Goal: Find specific page/section

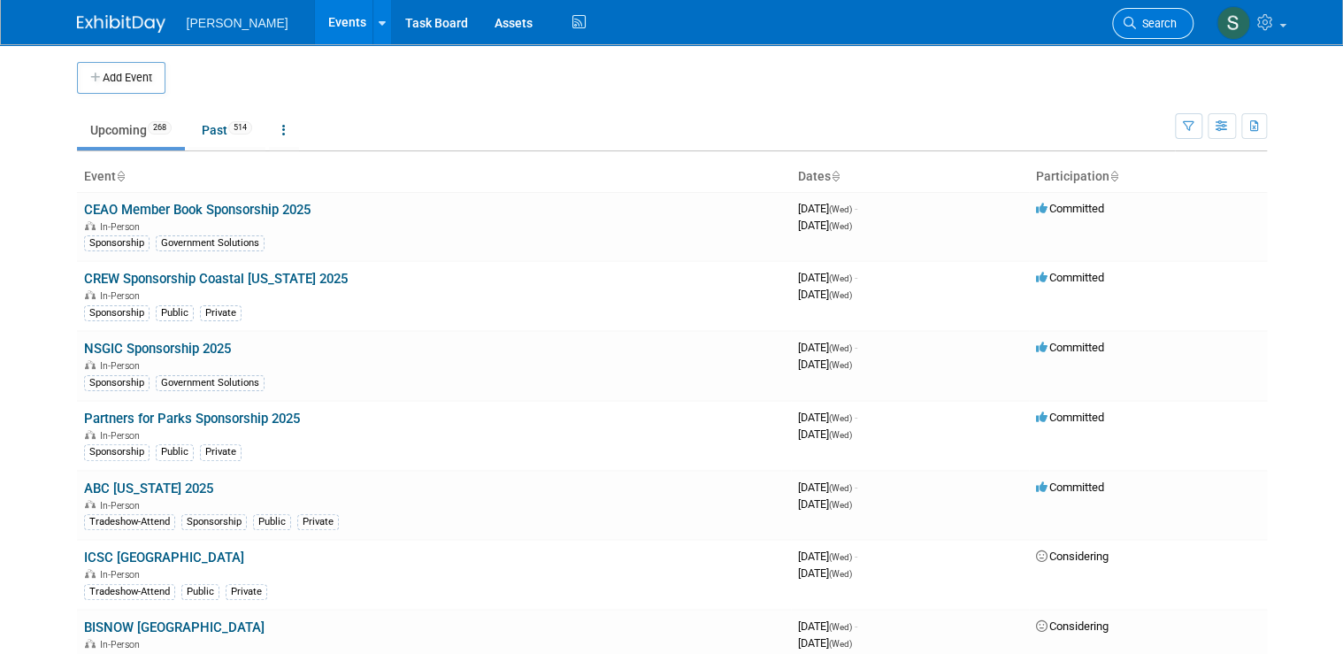
click at [1167, 17] on link "Search" at bounding box center [1152, 23] width 81 height 31
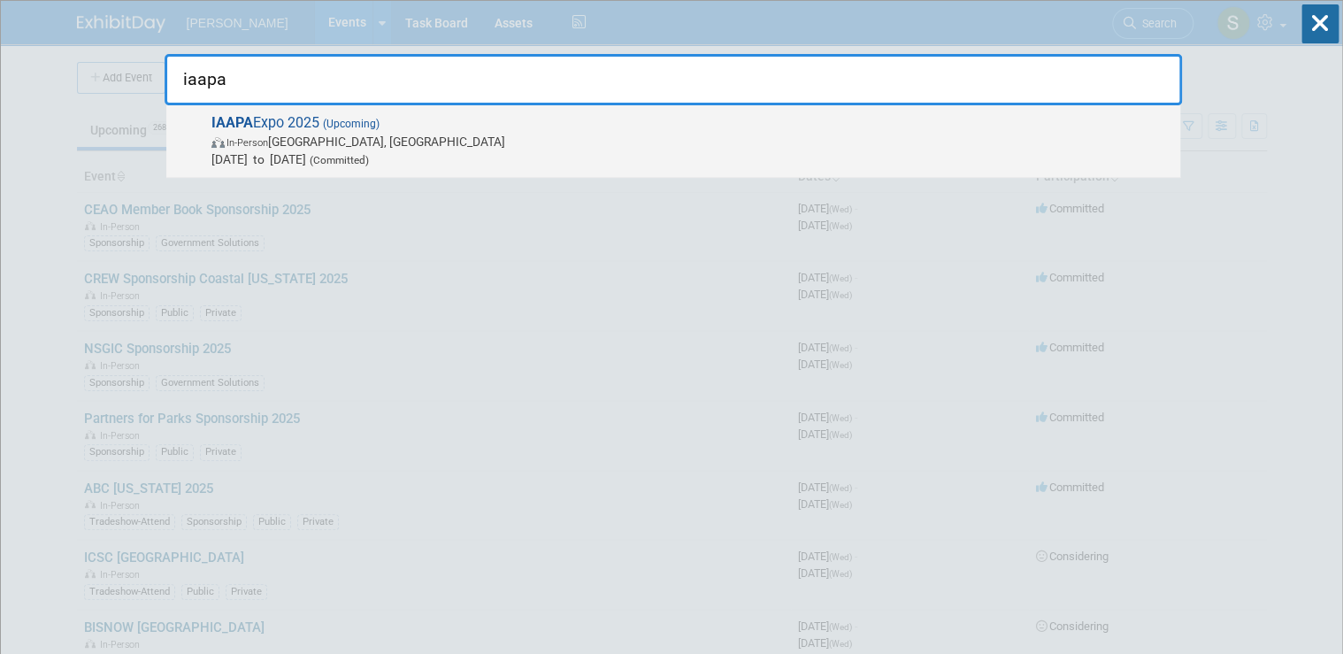
type input "iaapa"
click at [389, 119] on span "IAAPA Expo 2025 (Upcoming) In-Person [GEOGRAPHIC_DATA], [GEOGRAPHIC_DATA] [DATE…" at bounding box center [688, 141] width 965 height 54
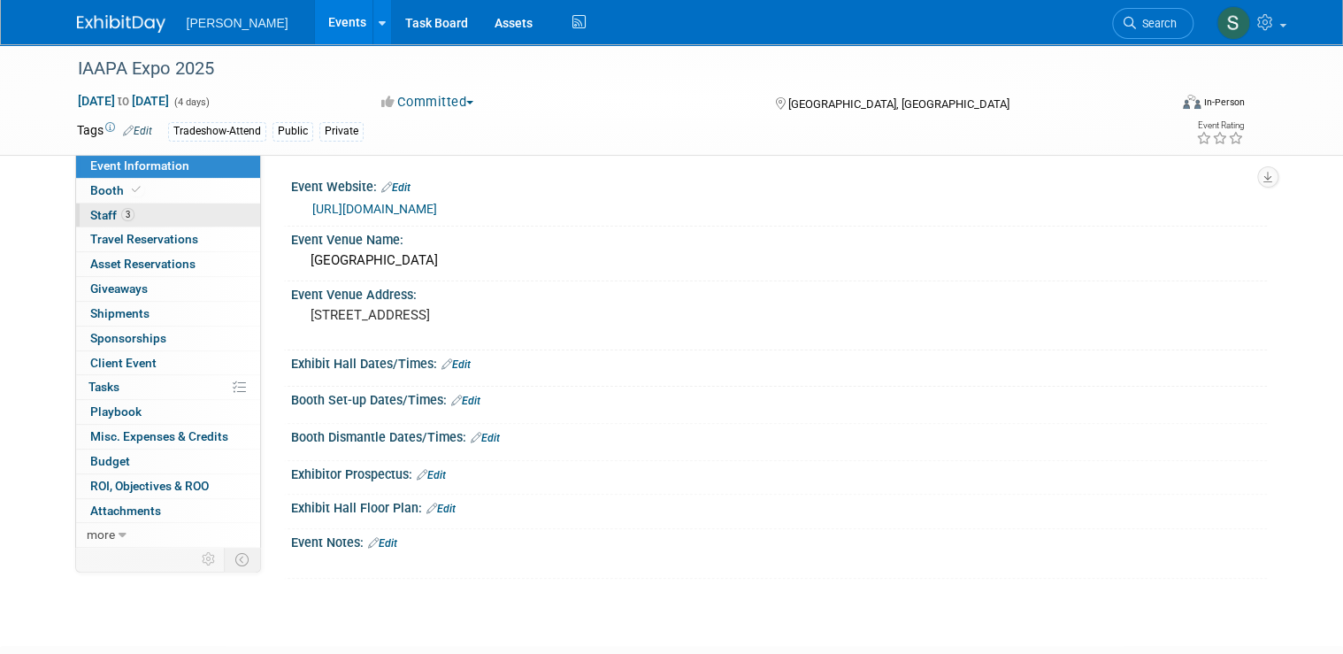
click at [121, 211] on span "3" at bounding box center [127, 214] width 13 height 13
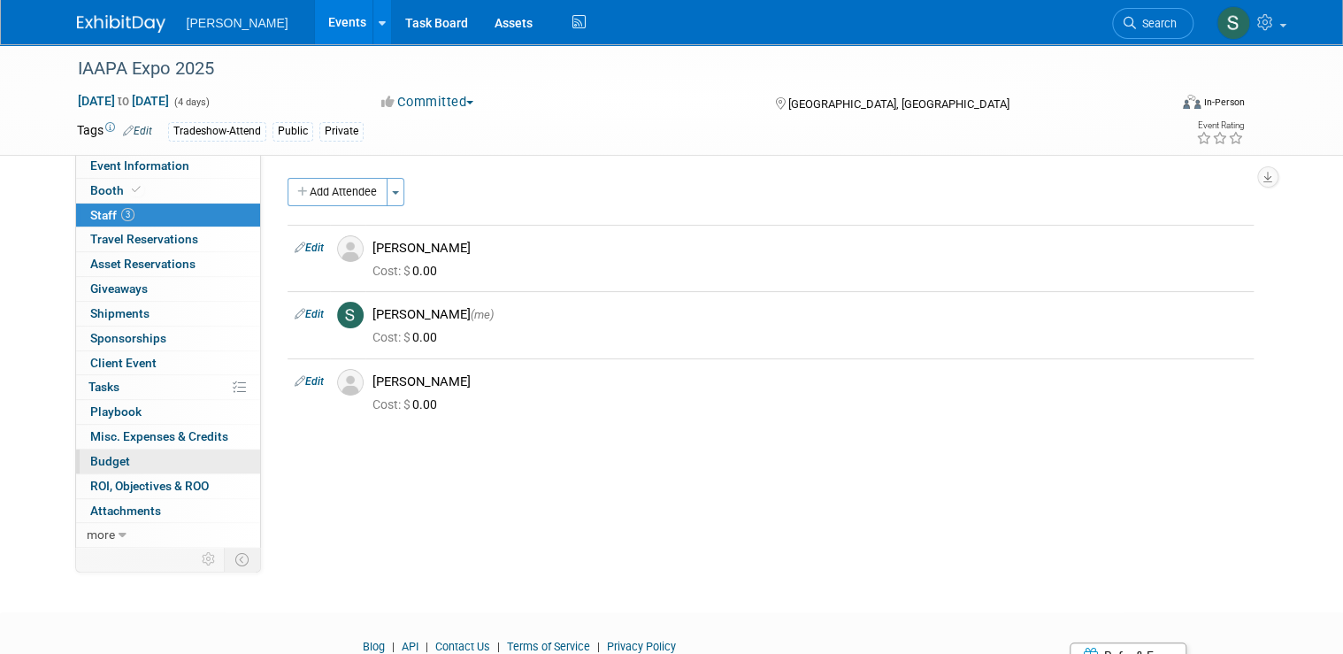
click at [138, 455] on link "Budget" at bounding box center [168, 462] width 184 height 24
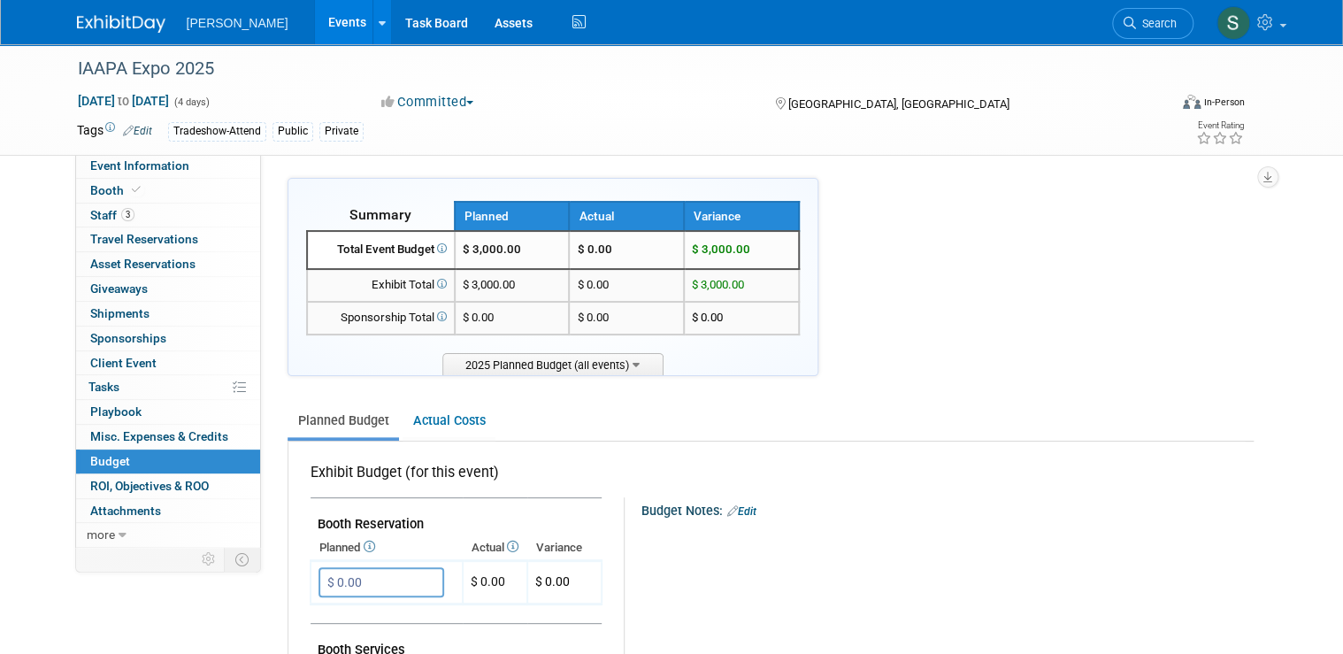
scroll to position [71, 0]
